Goal: Task Accomplishment & Management: Use online tool/utility

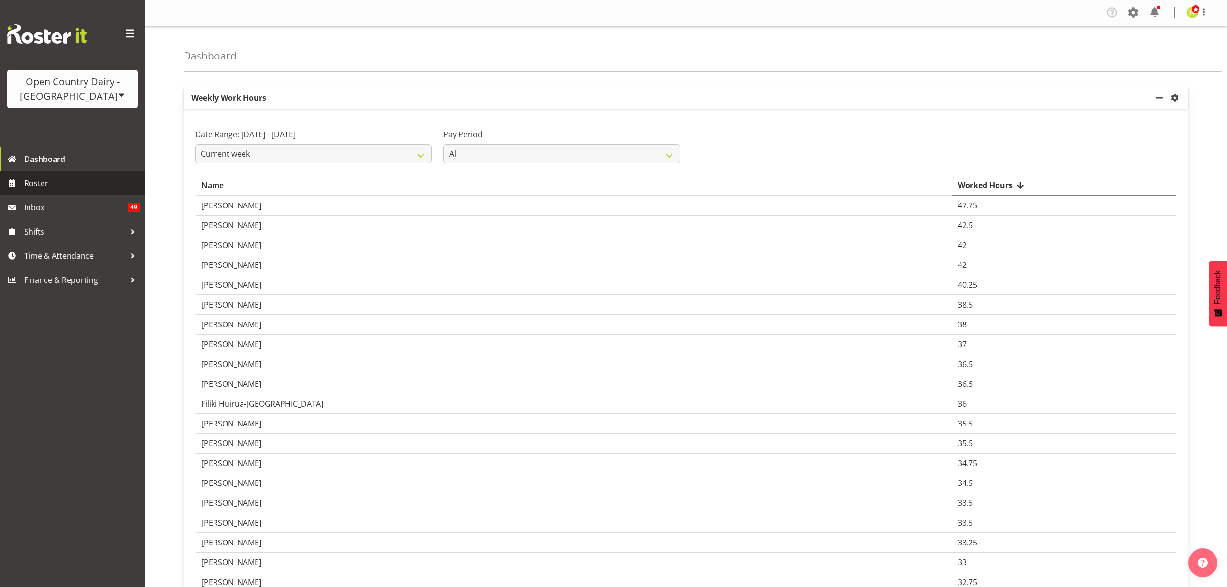
click at [33, 176] on span "Roster" at bounding box center [82, 183] width 116 height 14
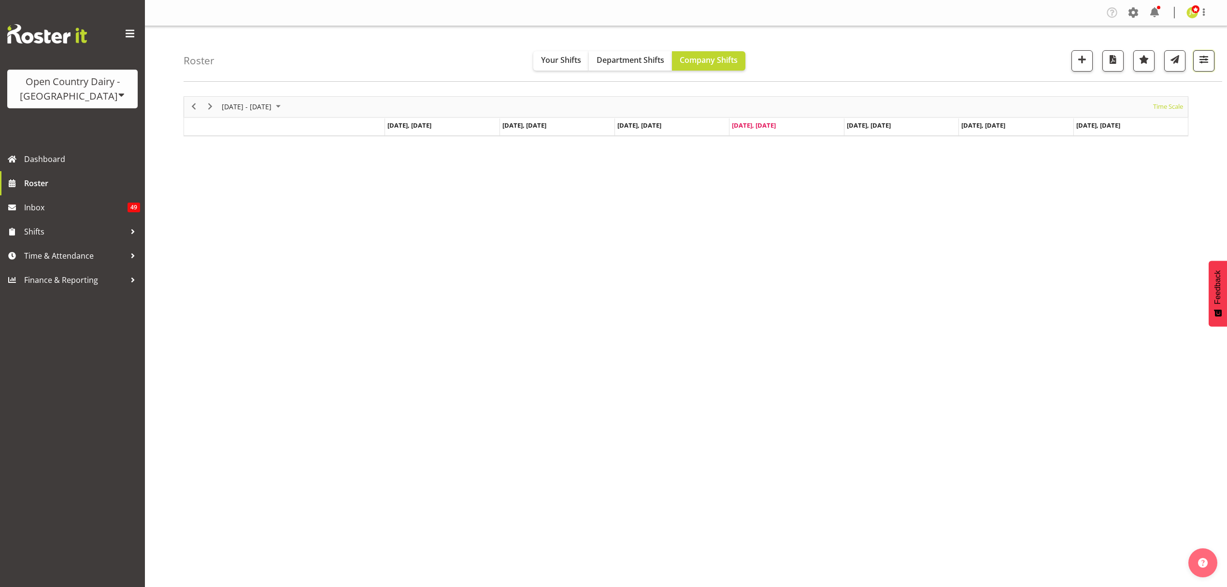
click at [1207, 66] on span "button" at bounding box center [1204, 59] width 13 height 13
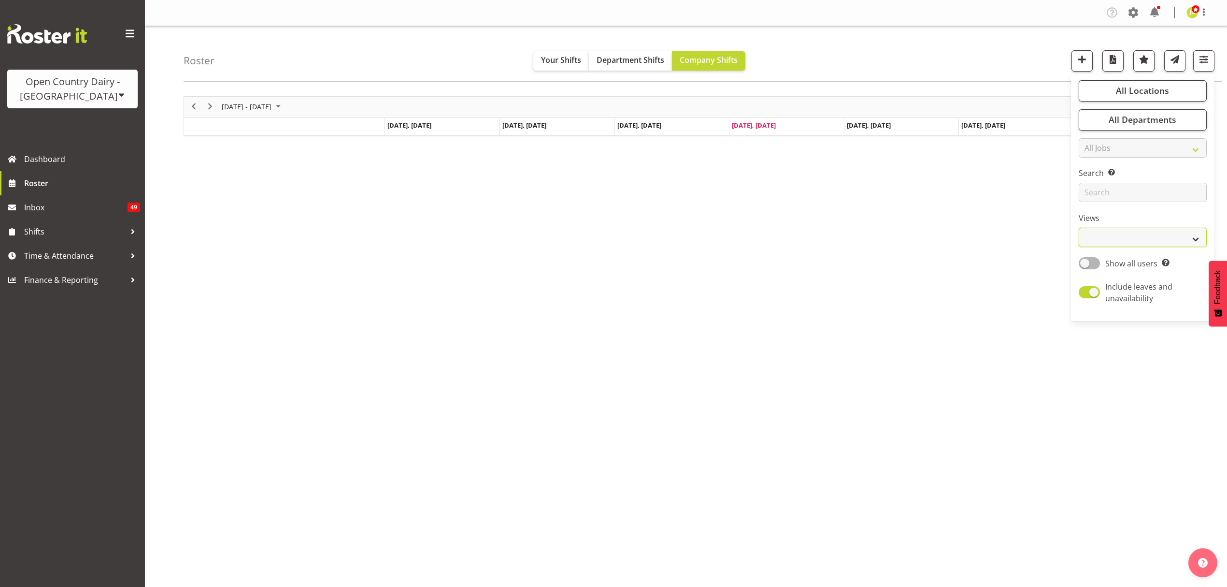
click at [1114, 244] on select "Staff Role Shift - Horizontal Shift - Vertical Staff - Location" at bounding box center [1143, 237] width 128 height 19
select select "shift"
click at [1079, 228] on select "Staff Role Shift - Horizontal Shift - Vertical Staff - Location" at bounding box center [1143, 237] width 128 height 19
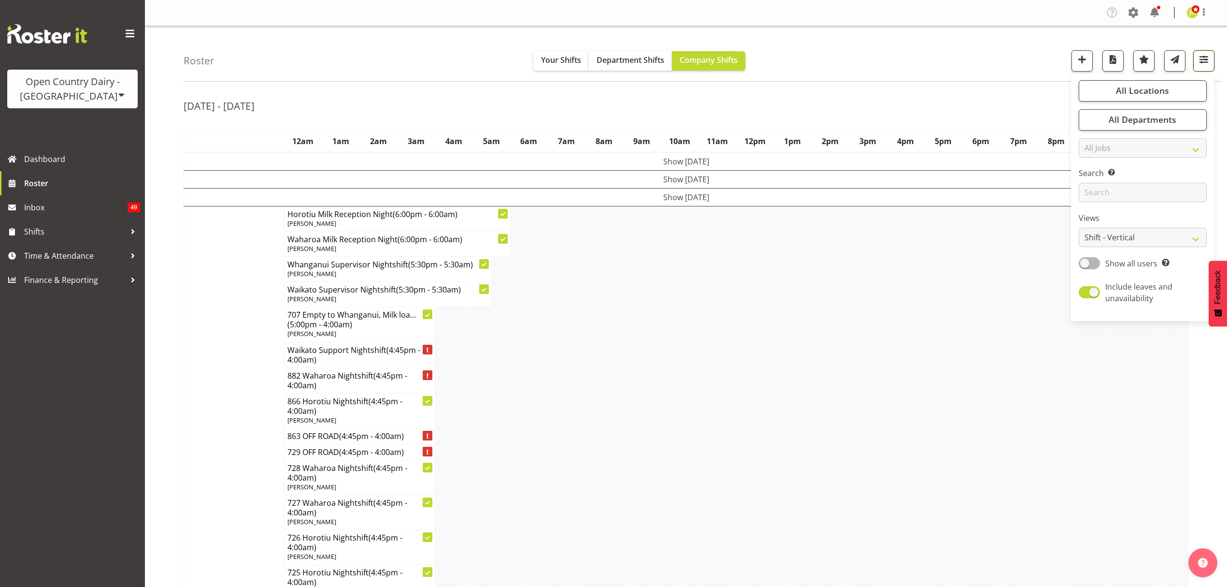
click at [1206, 58] on span "button" at bounding box center [1204, 59] width 13 height 13
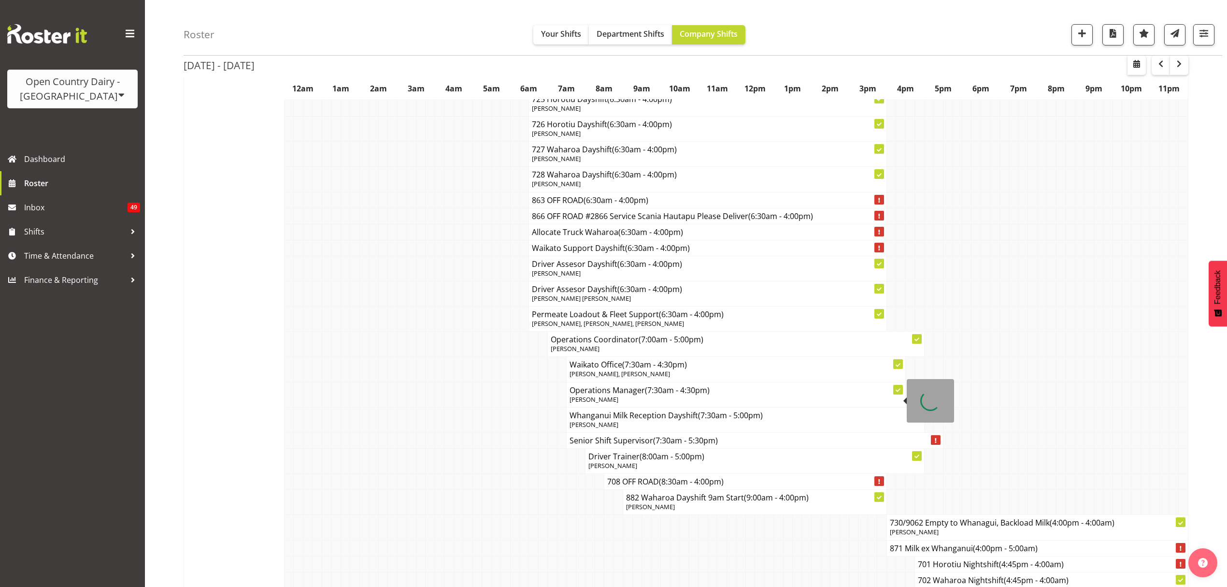
scroll to position [5566, 0]
